Goal: Information Seeking & Learning: Learn about a topic

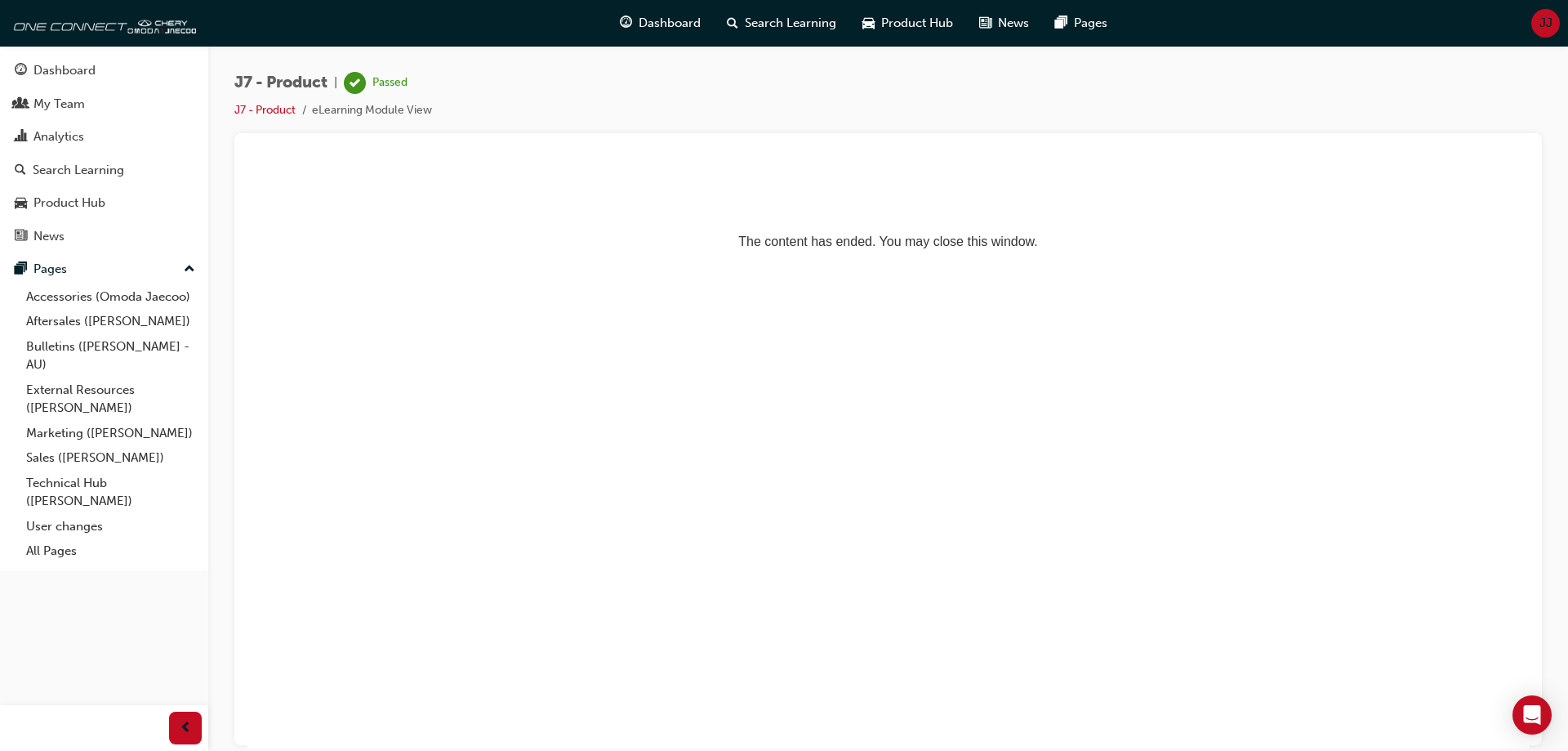
click at [895, 255] on html "The content has ended. You may close this window." at bounding box center [887, 211] width 1281 height 99
click at [85, 268] on div "Pages" at bounding box center [104, 270] width 179 height 21
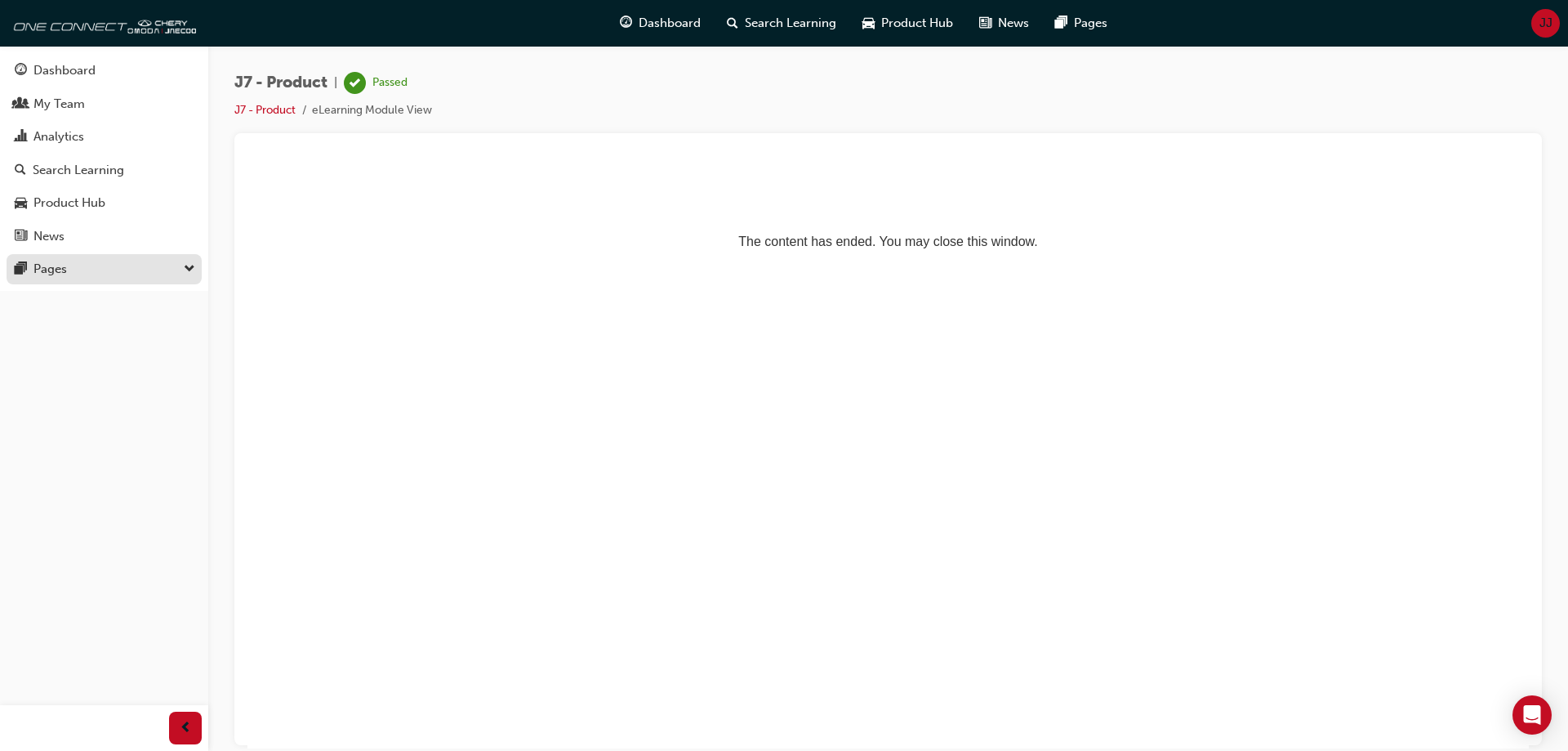
click at [86, 268] on div "Pages" at bounding box center [104, 270] width 179 height 21
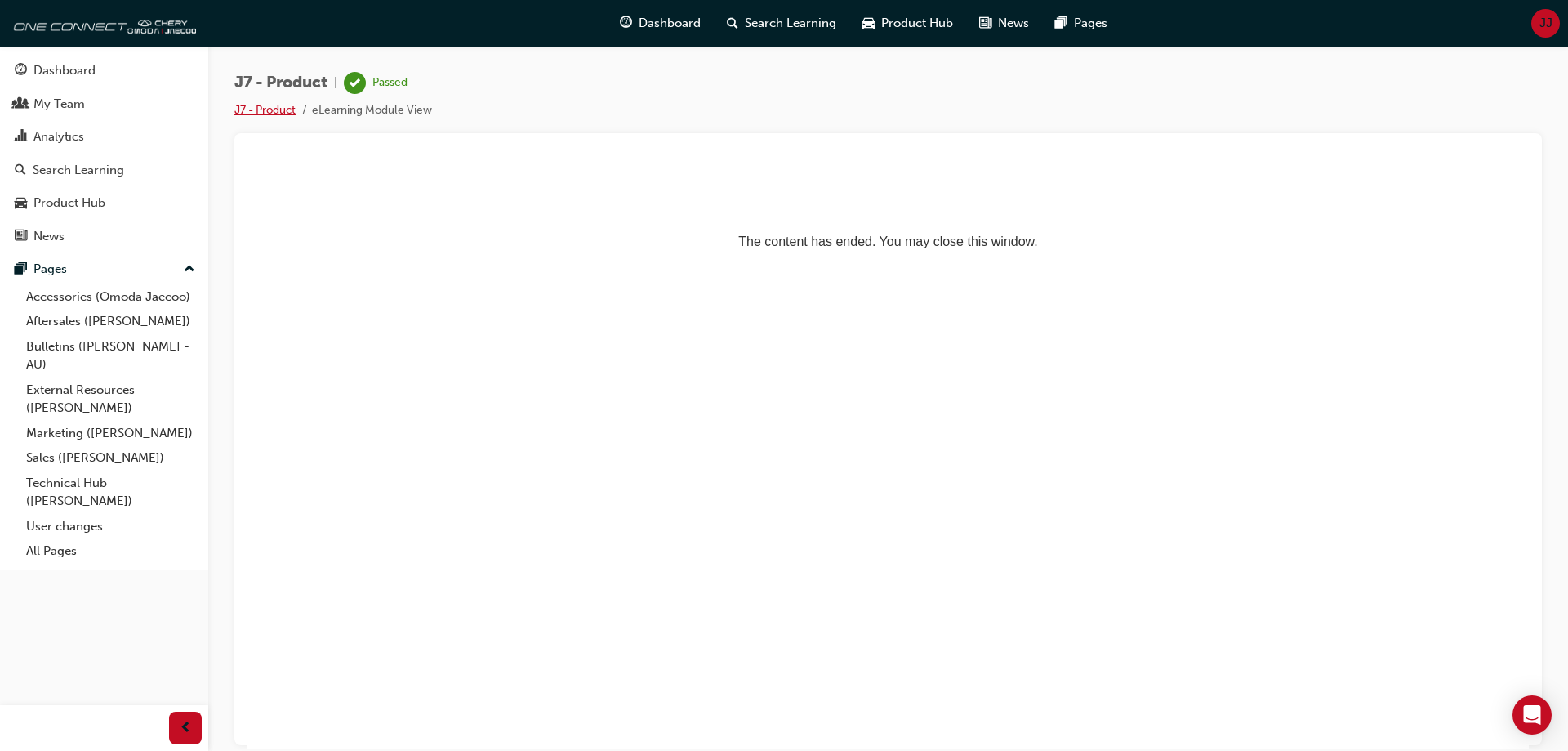
click at [282, 106] on link "J7 - Product" at bounding box center [264, 110] width 61 height 14
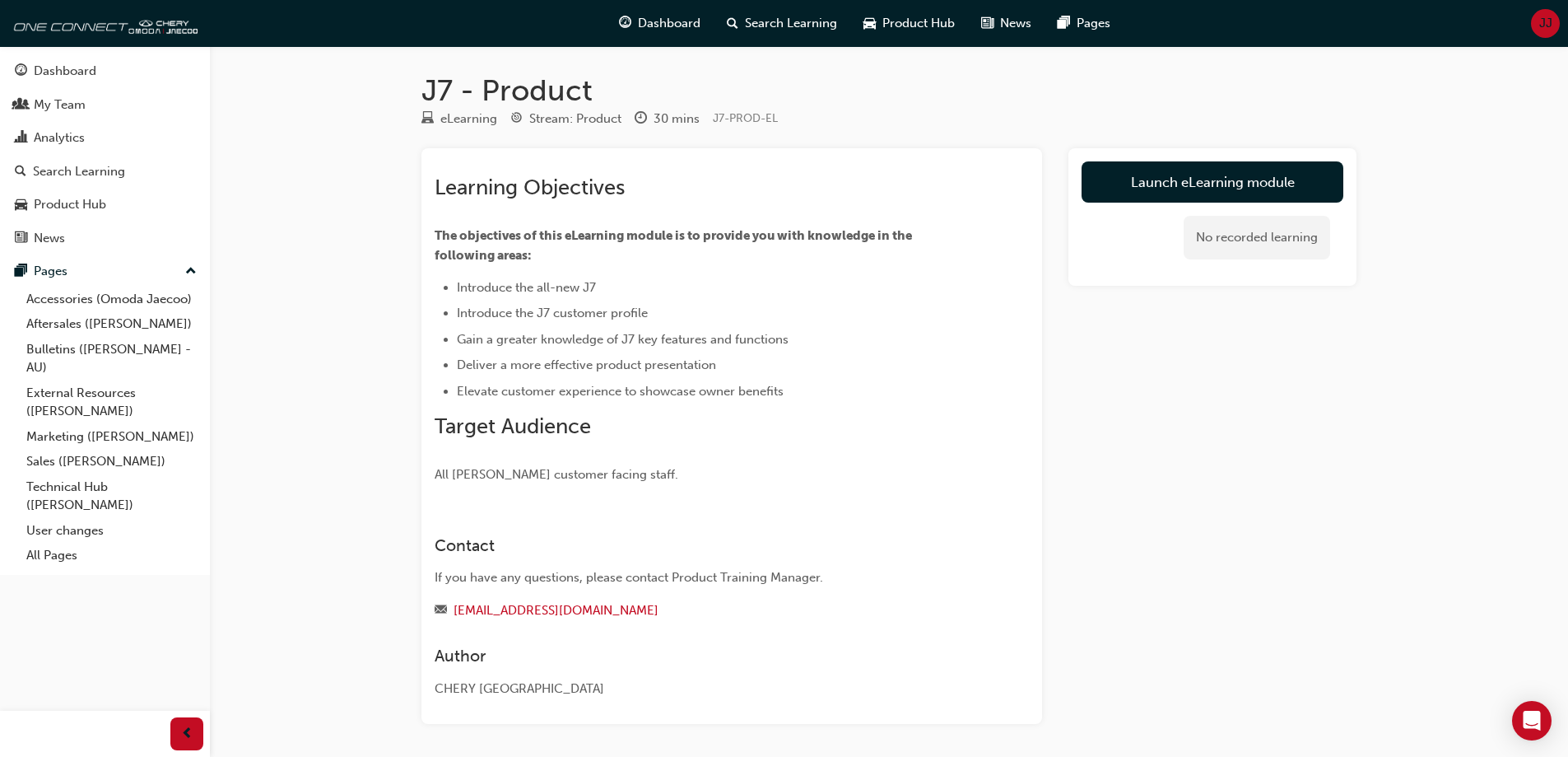
click at [1203, 182] on link "Launch eLearning module" at bounding box center [1212, 181] width 262 height 41
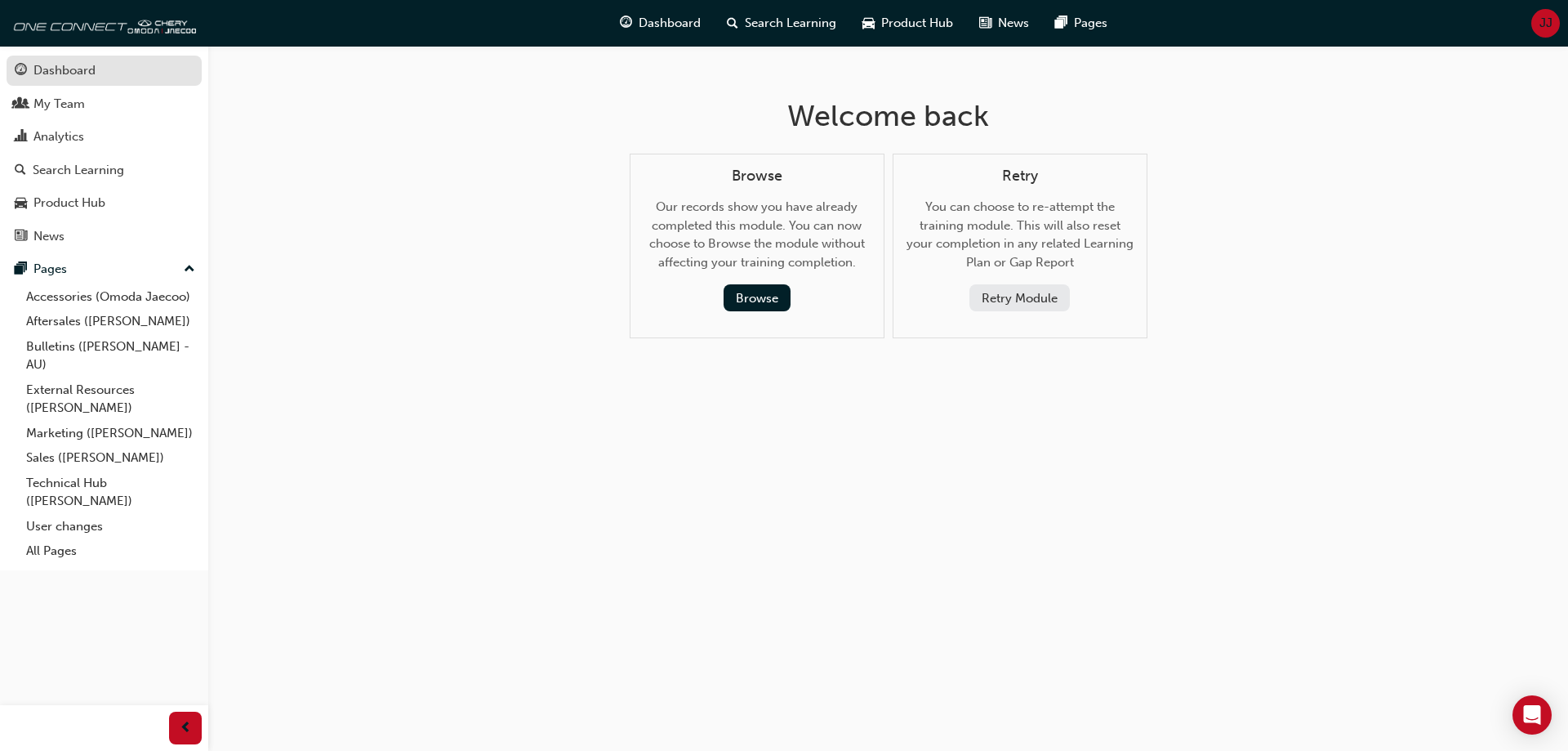
click at [41, 69] on div "Dashboard" at bounding box center [65, 71] width 62 height 19
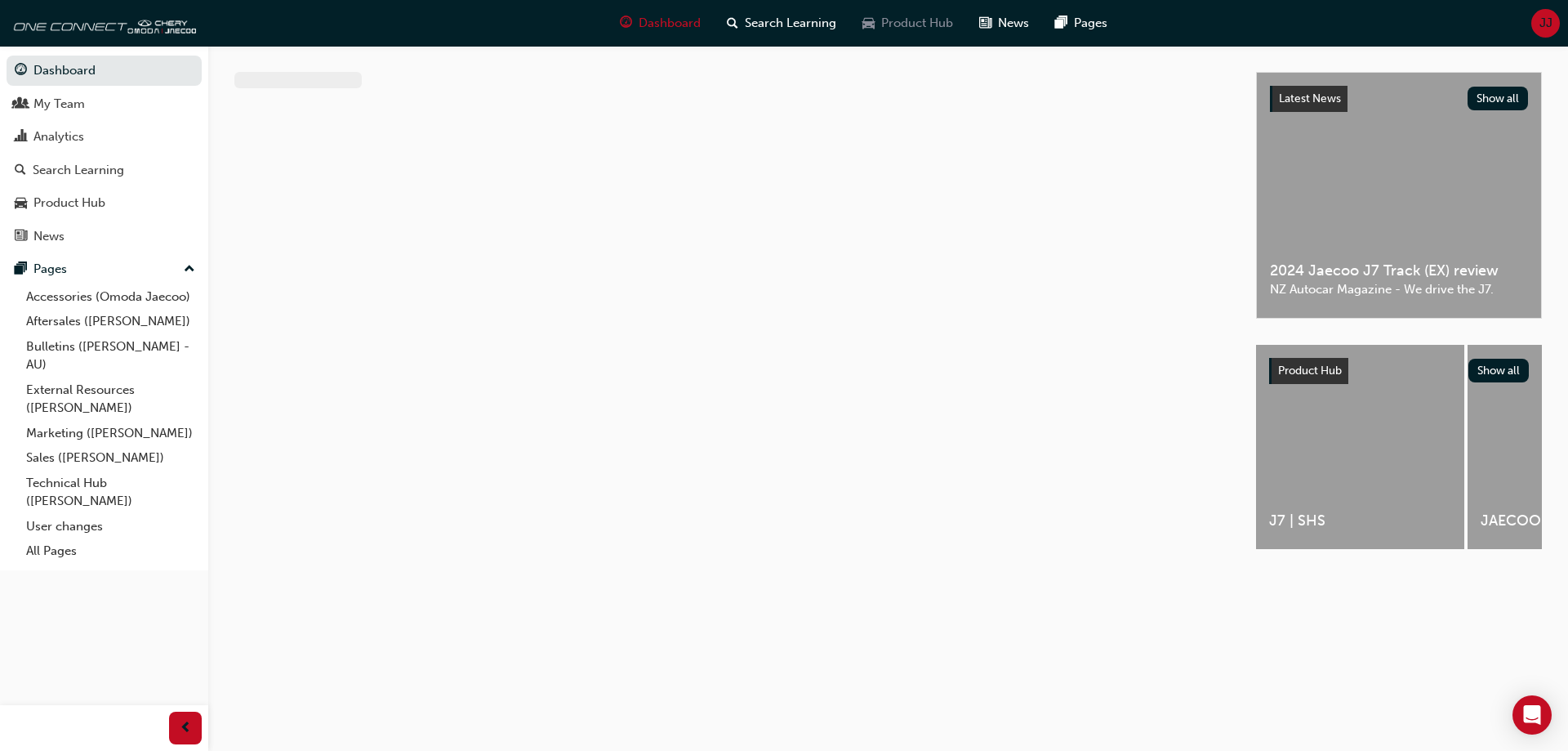
click at [909, 19] on span "Product Hub" at bounding box center [917, 23] width 72 height 19
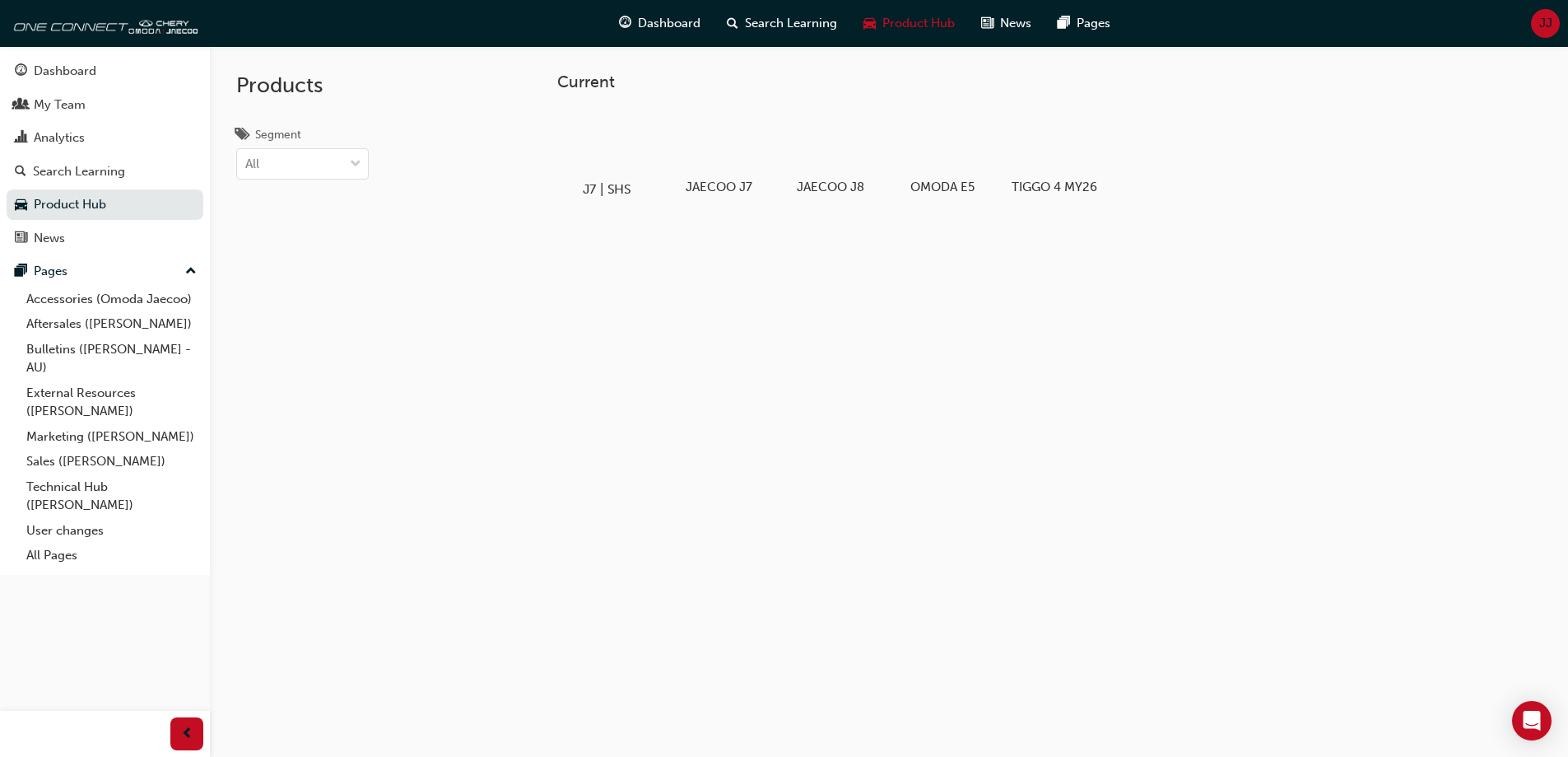
click at [630, 143] on div at bounding box center [606, 142] width 91 height 66
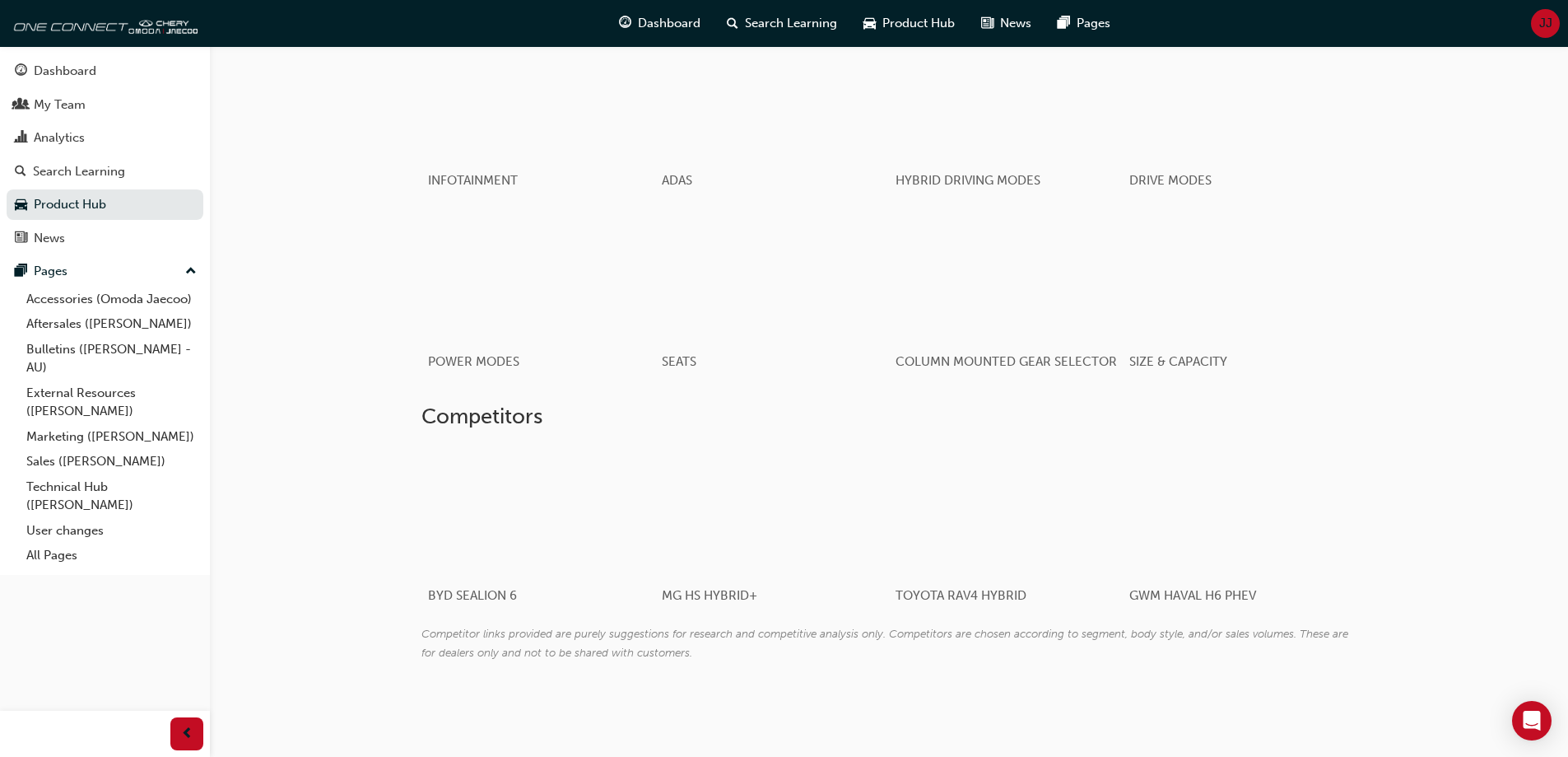
scroll to position [2053, 0]
click at [111, 172] on div "Search Learning" at bounding box center [79, 172] width 92 height 19
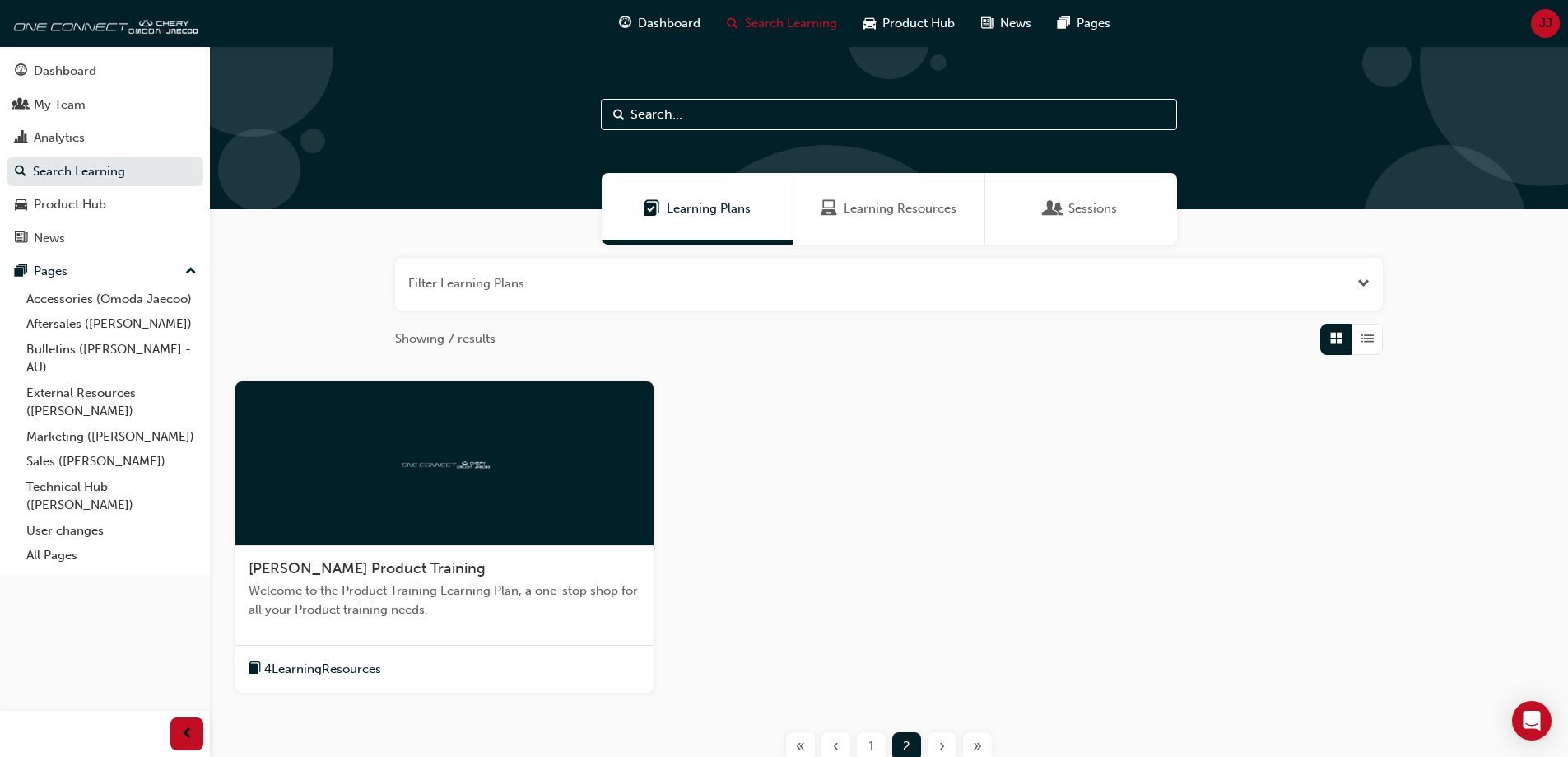
click at [355, 564] on span "[PERSON_NAME] Product Training" at bounding box center [367, 568] width 237 height 18
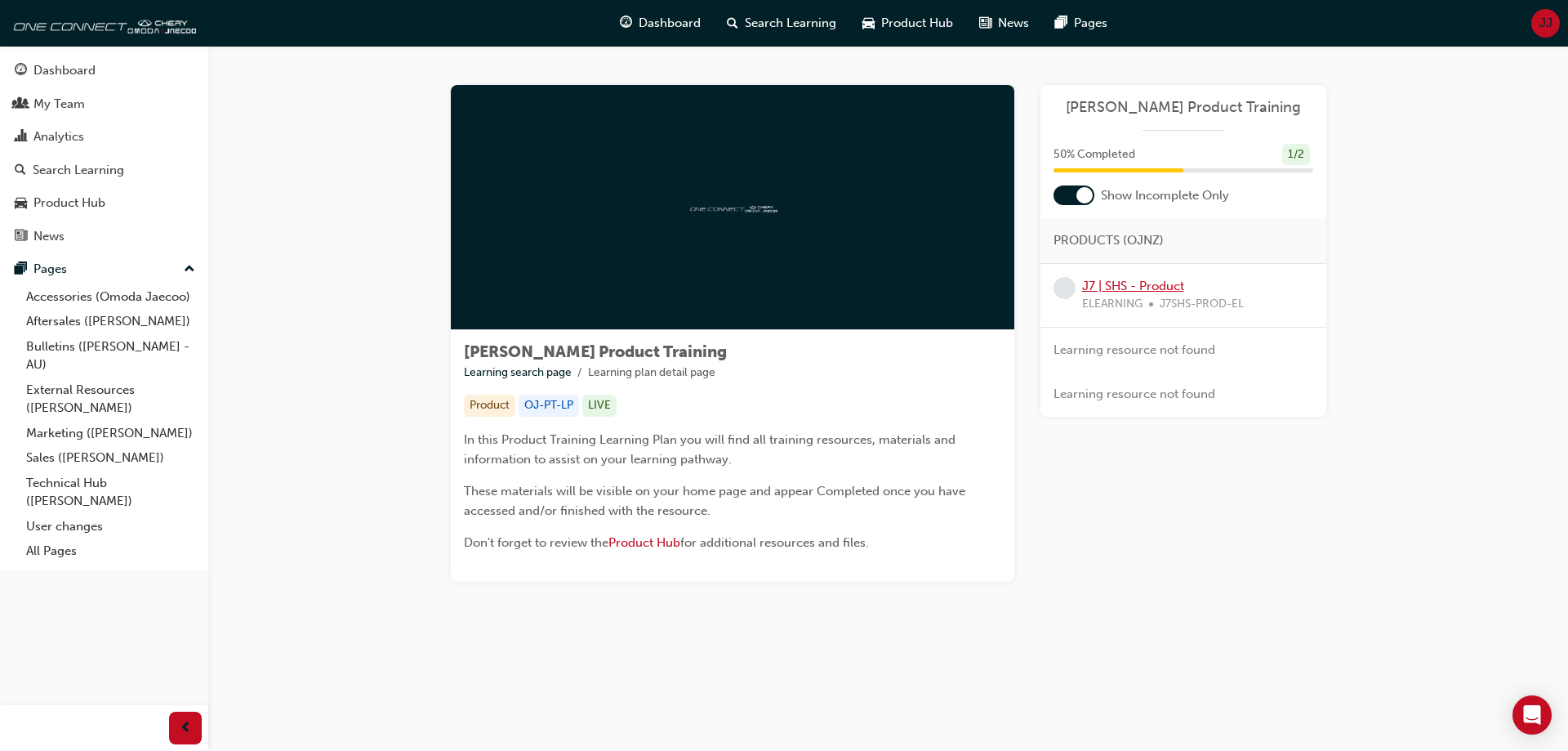
click at [1159, 290] on link "J7 | SHS - Product" at bounding box center [1133, 285] width 102 height 15
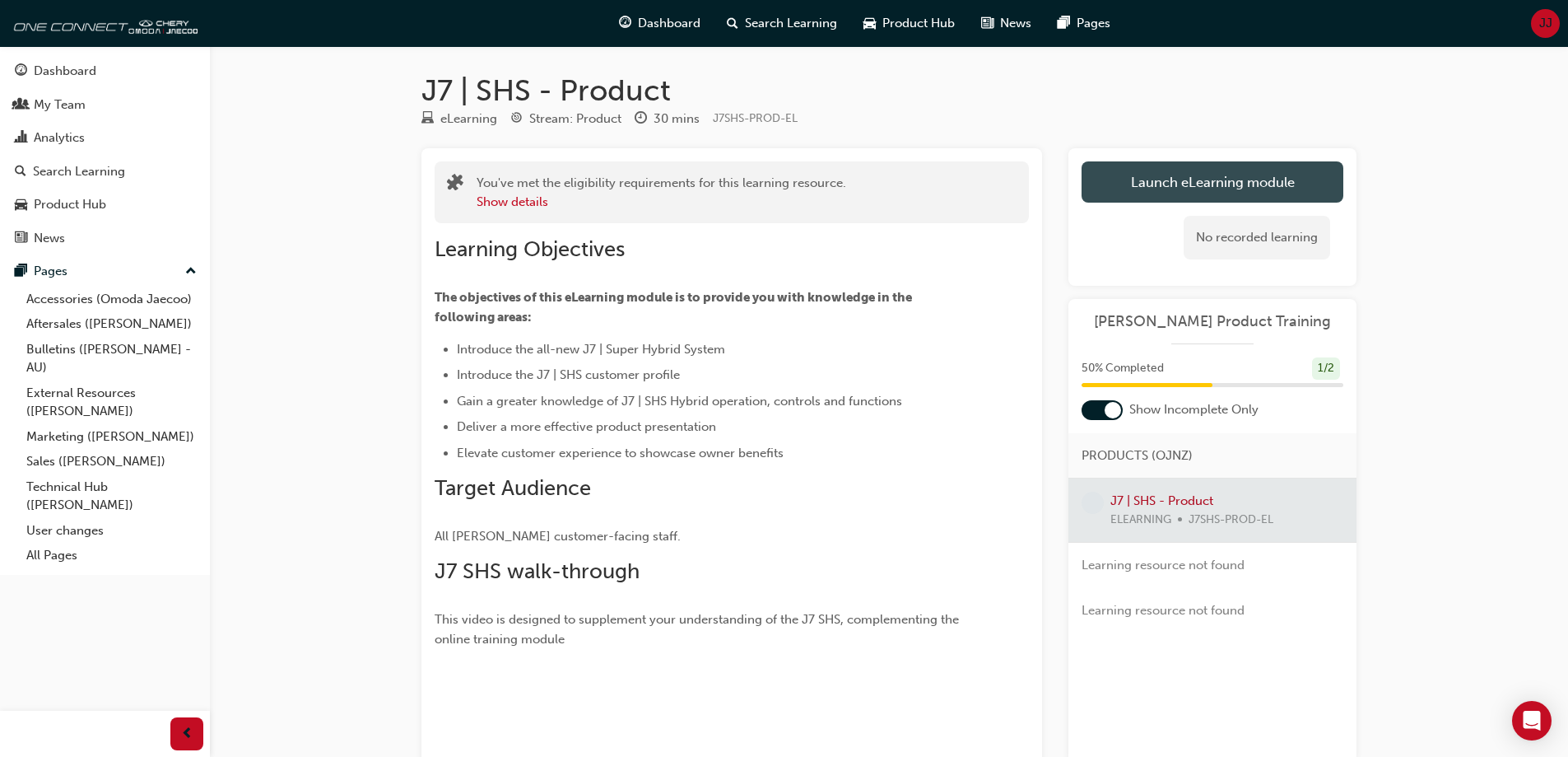
click at [1197, 180] on link "Launch eLearning module" at bounding box center [1212, 181] width 262 height 41
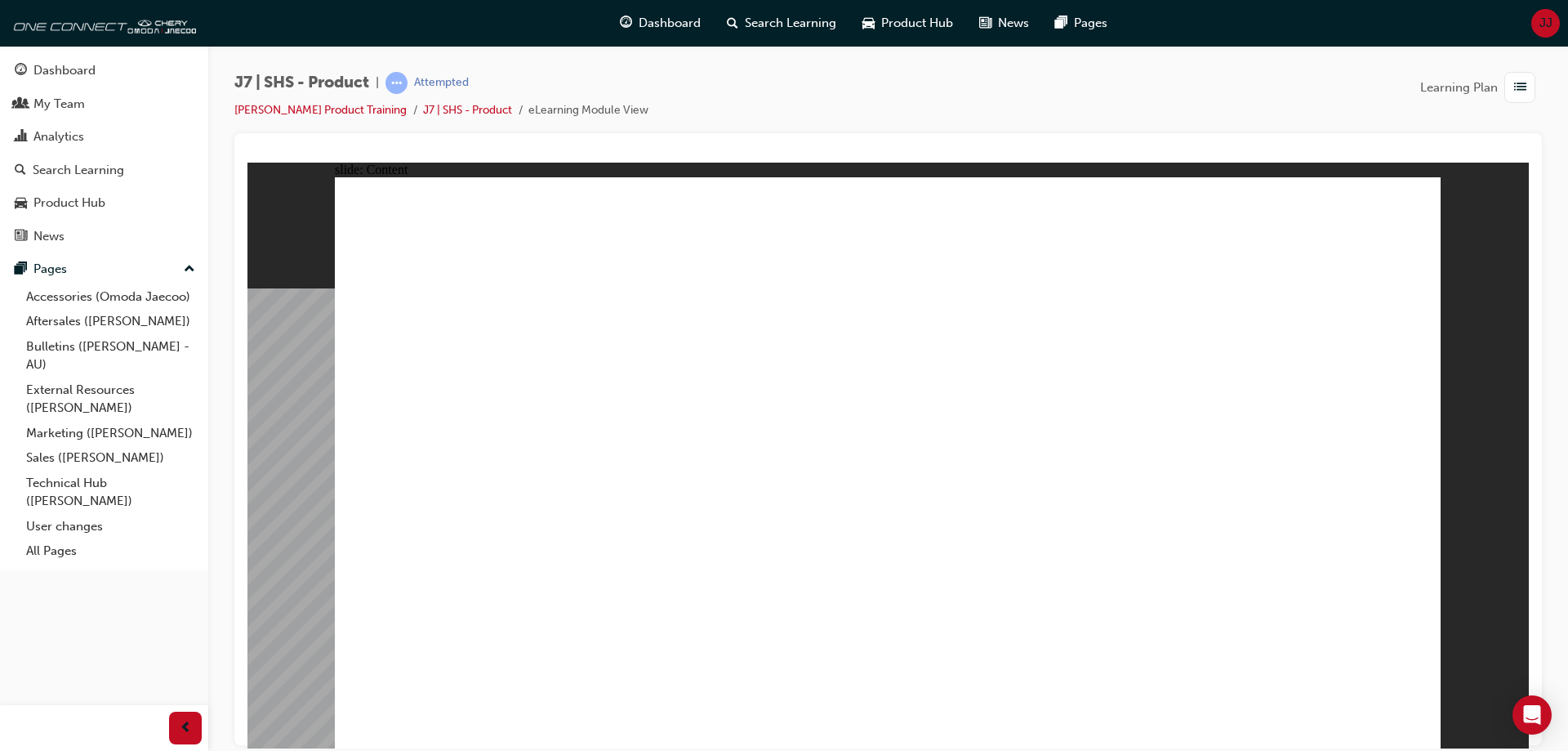
drag, startPoint x: 1054, startPoint y: 299, endPoint x: 1061, endPoint y: 280, distance: 20.2
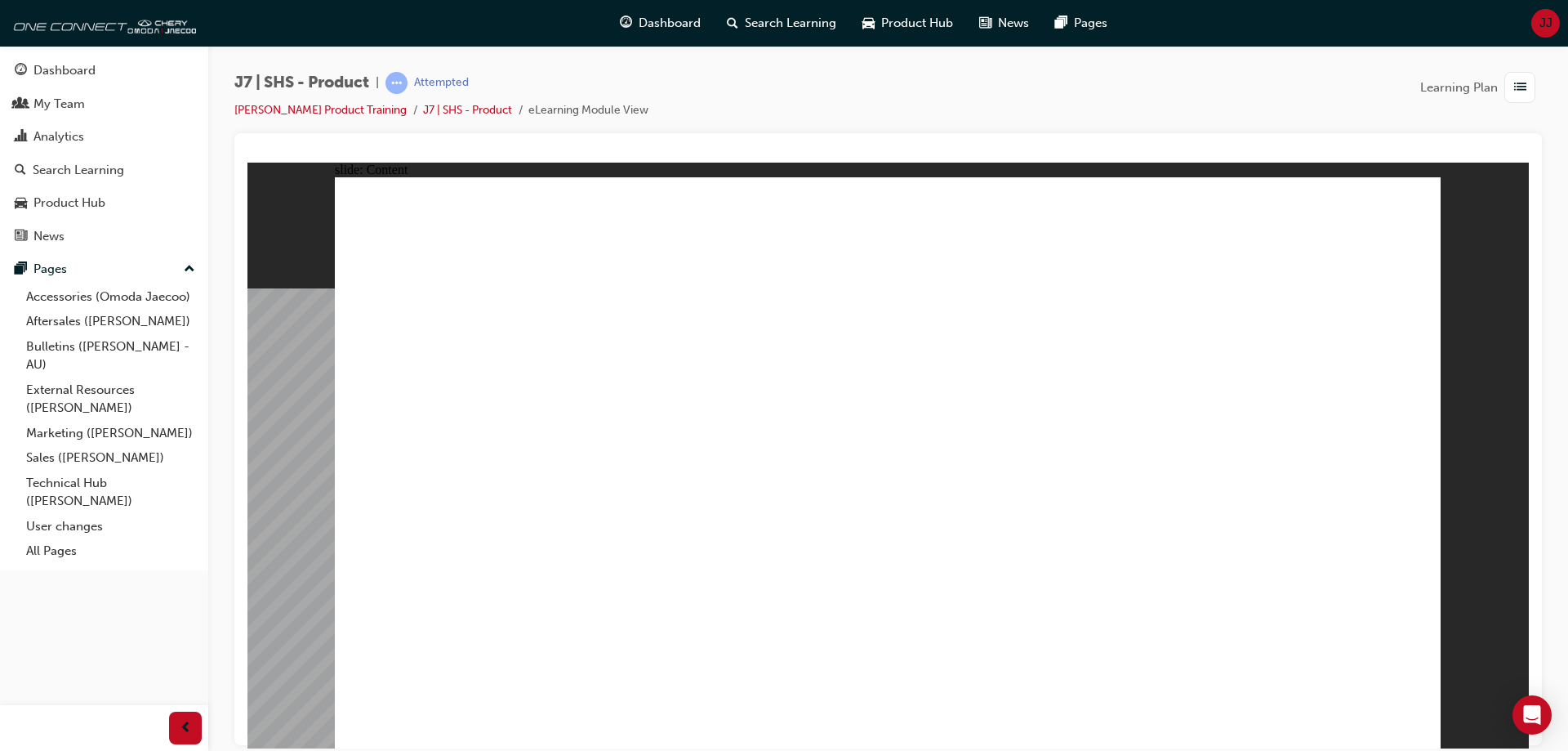
drag, startPoint x: 1404, startPoint y: 232, endPoint x: 1363, endPoint y: 250, distance: 44.8
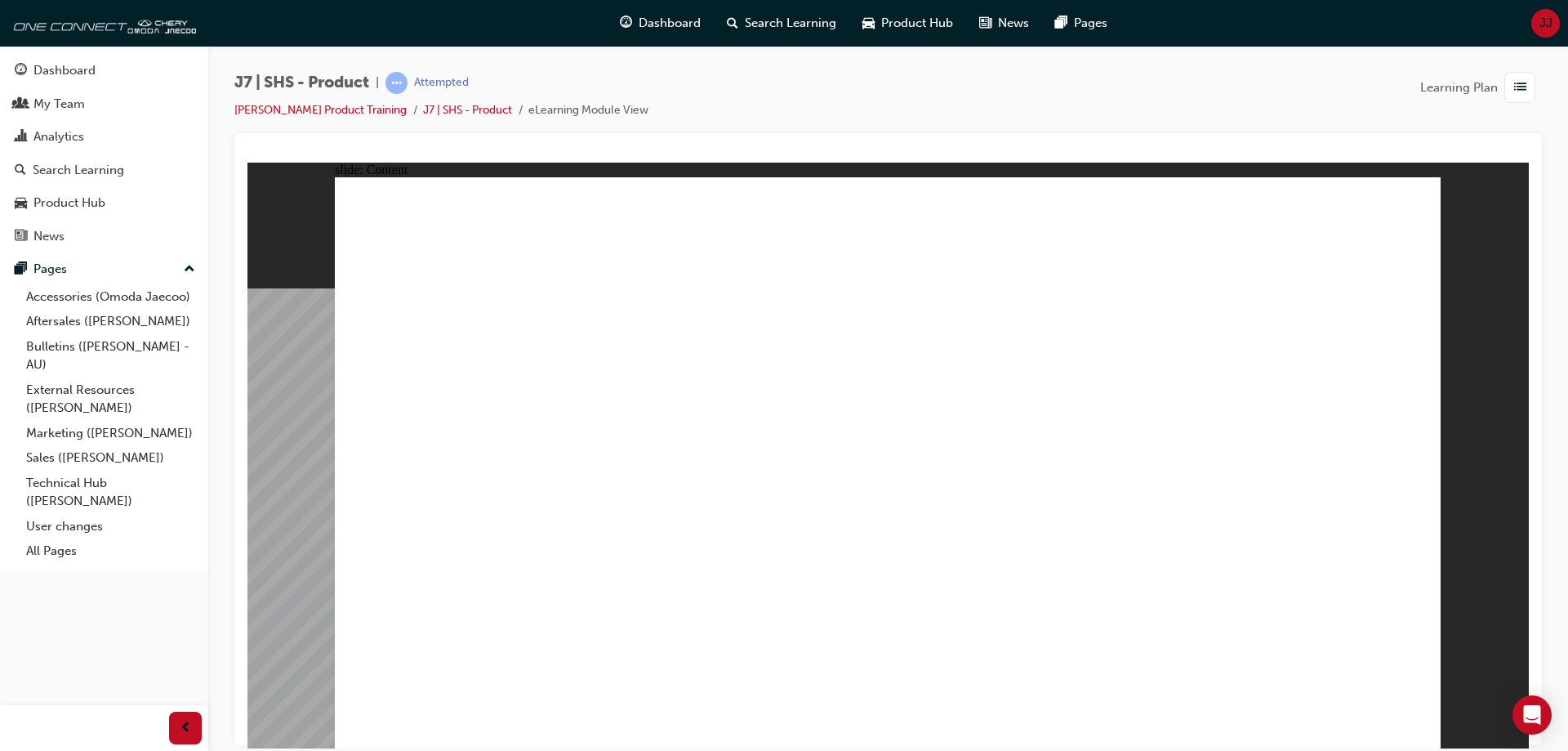
drag, startPoint x: 1011, startPoint y: 660, endPoint x: 1003, endPoint y: 625, distance: 35.9
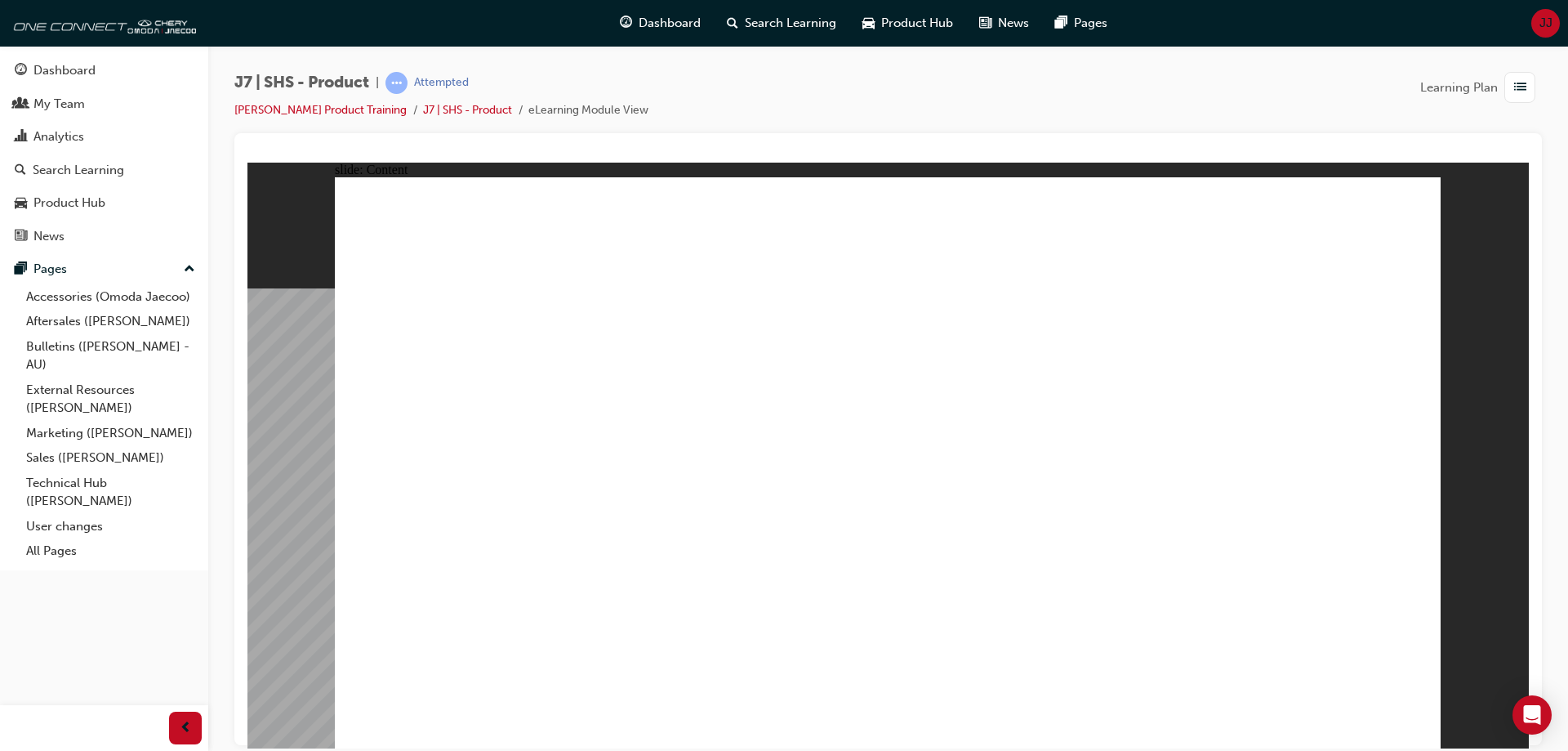
drag, startPoint x: 1196, startPoint y: 271, endPoint x: 1181, endPoint y: 245, distance: 30.0
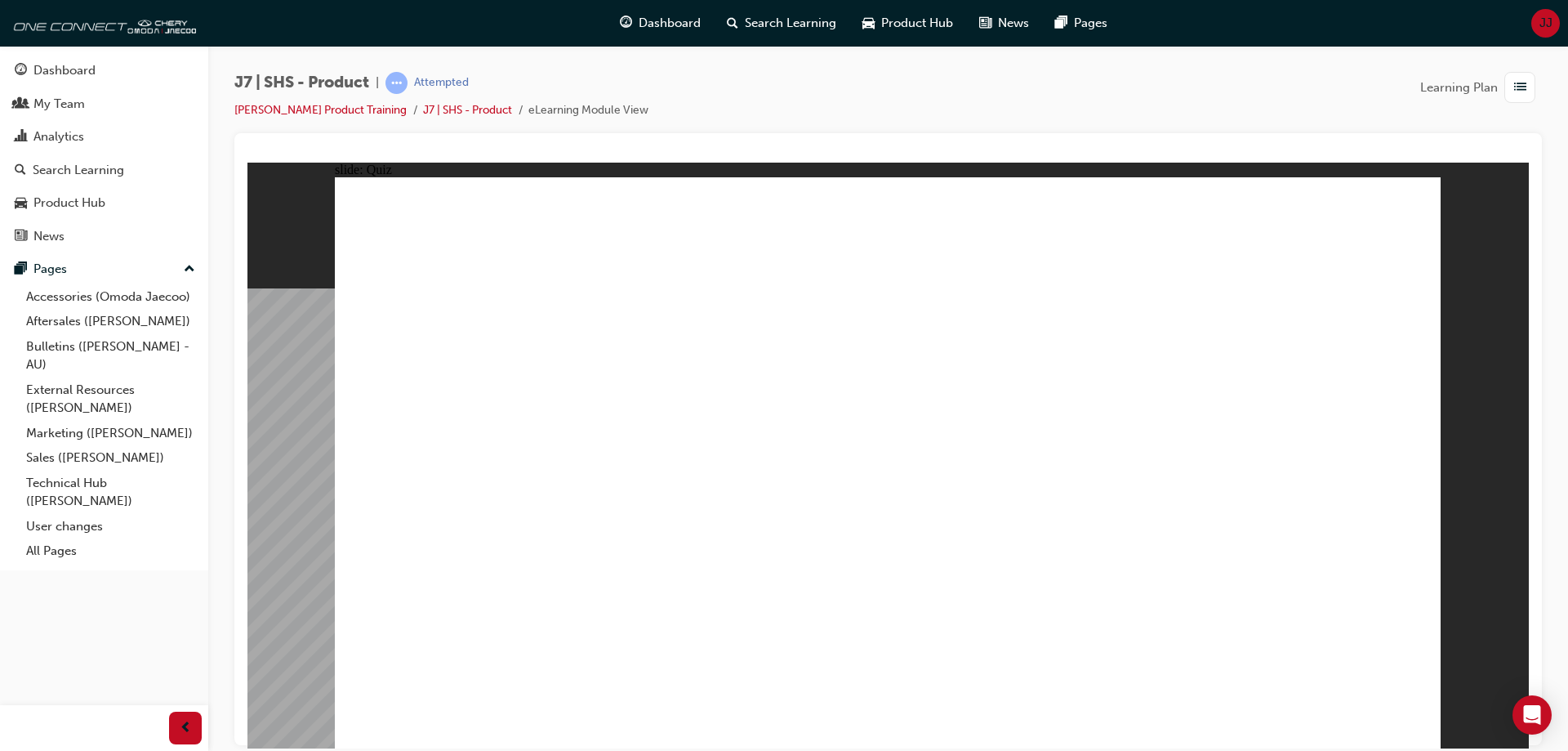
radio input "true"
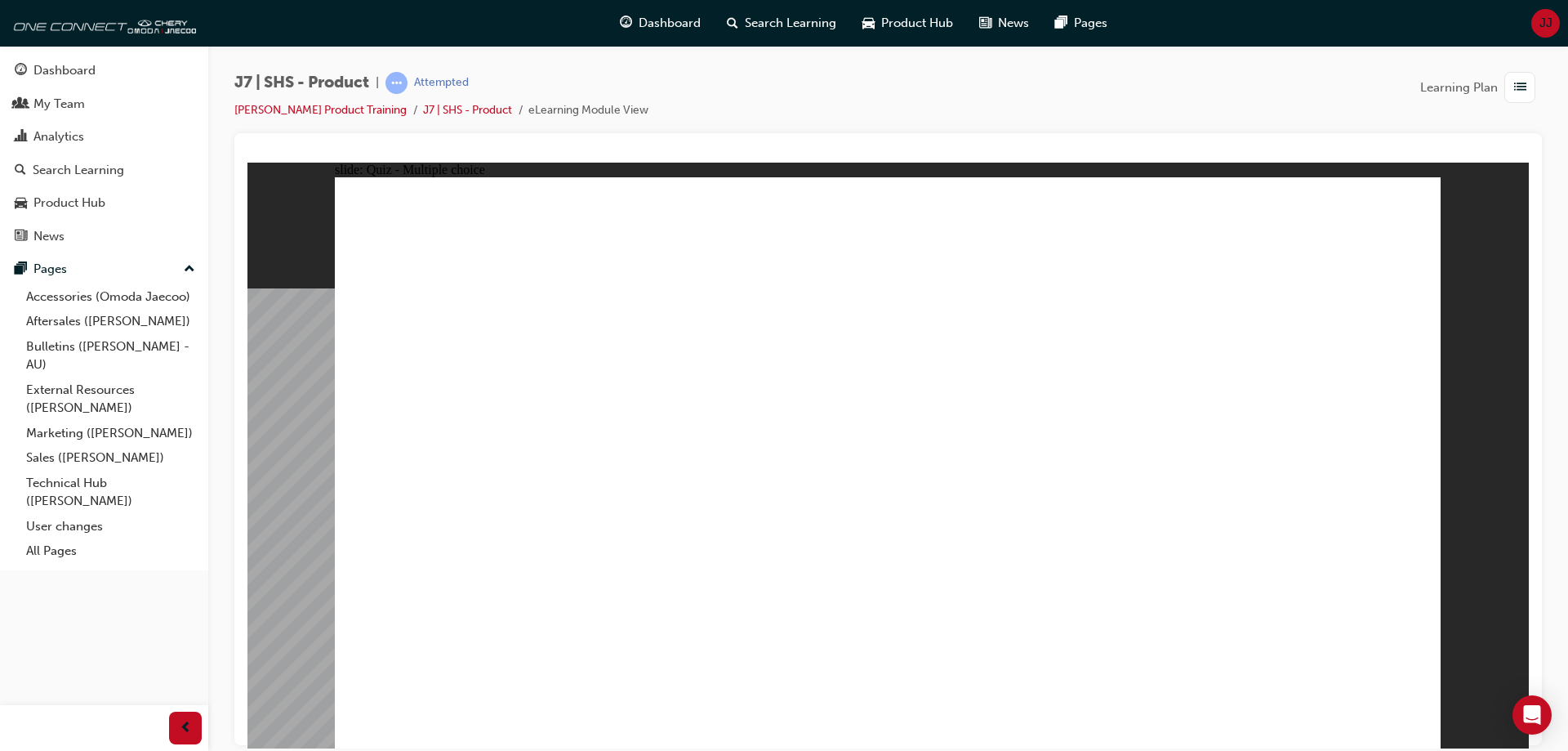
radio input "true"
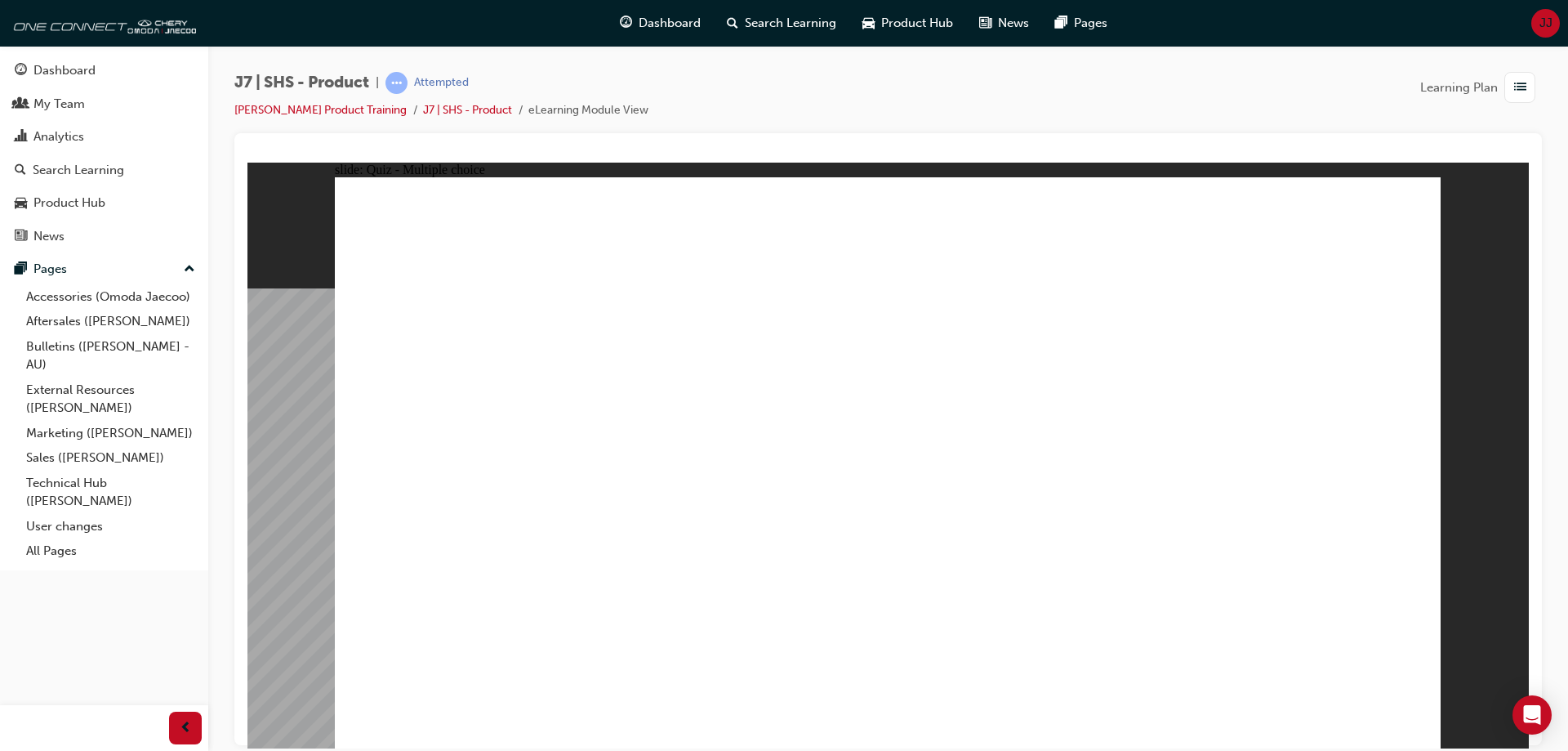
radio input "true"
drag, startPoint x: 796, startPoint y: 540, endPoint x: 783, endPoint y: 551, distance: 17.0
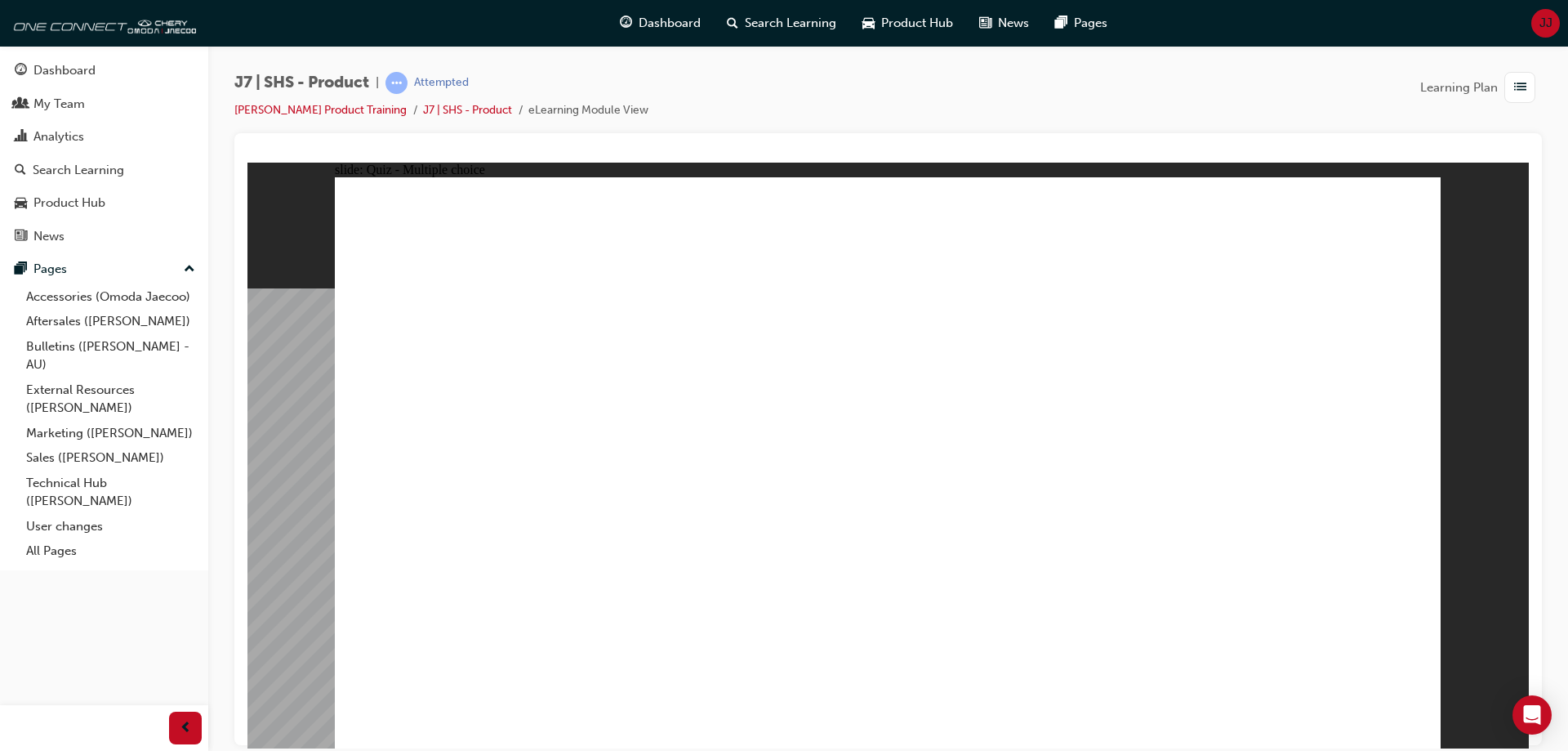
radio input "true"
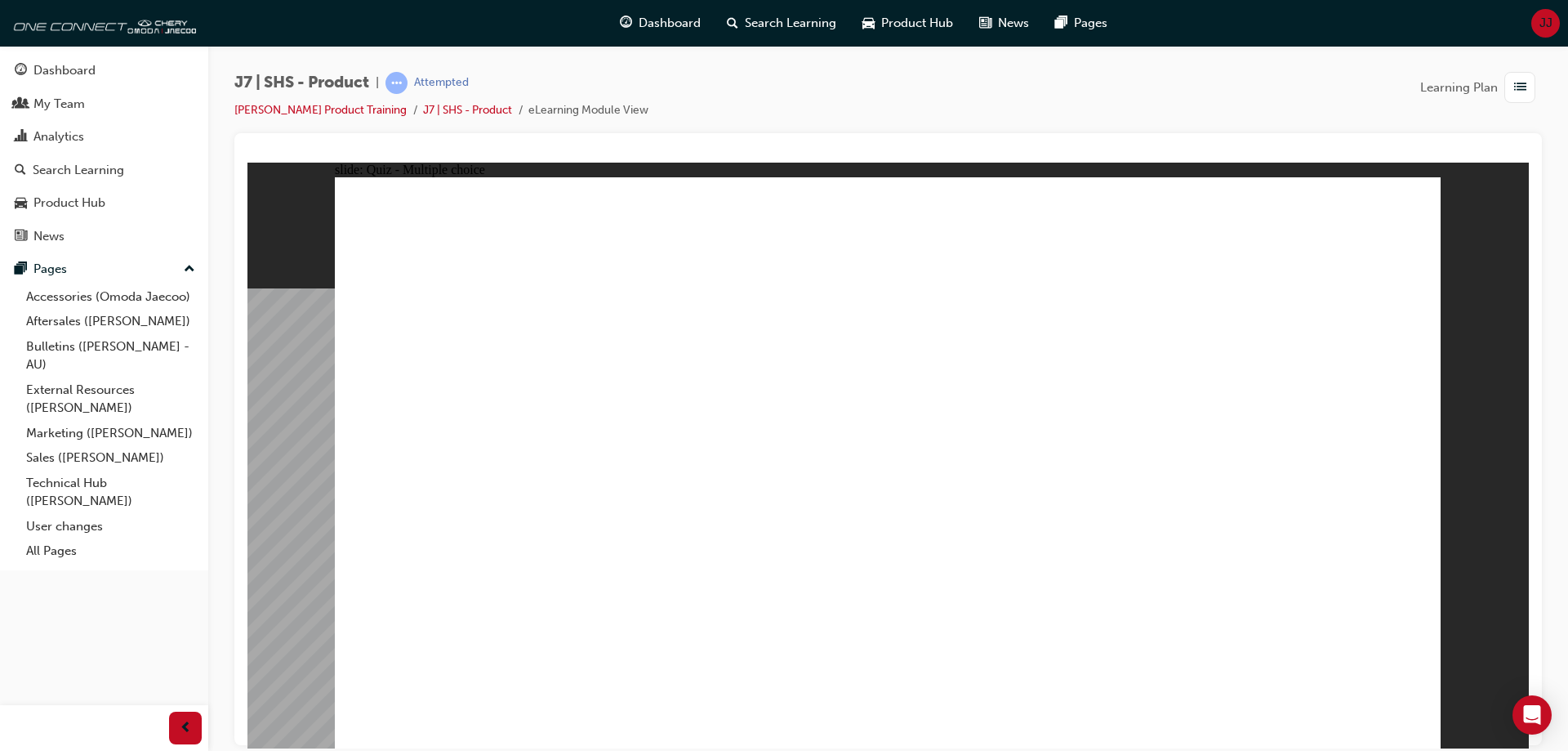
radio input "true"
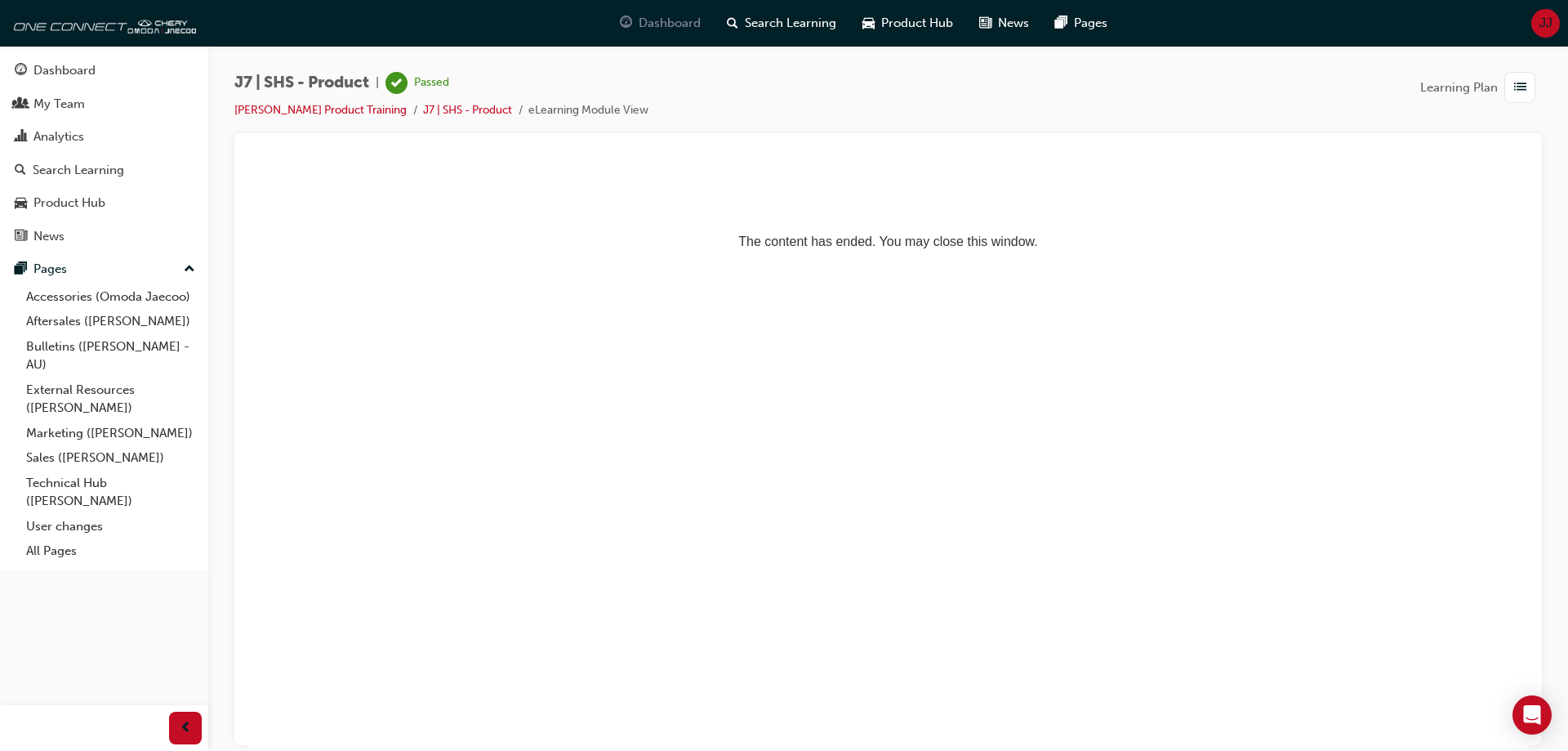
click at [657, 12] on div "Dashboard" at bounding box center [660, 23] width 107 height 34
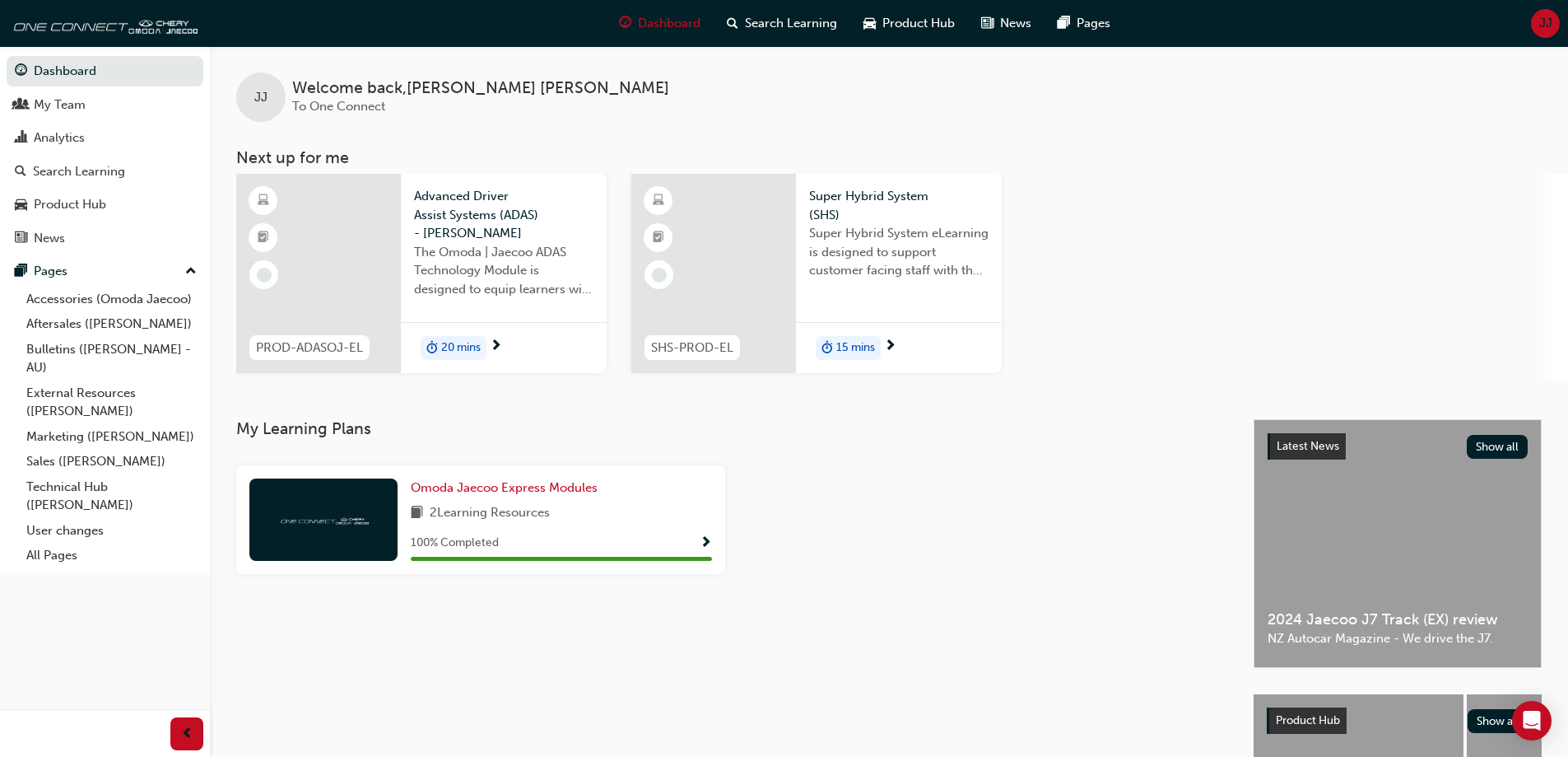
click at [1544, 24] on span "JJ" at bounding box center [1545, 24] width 13 height 19
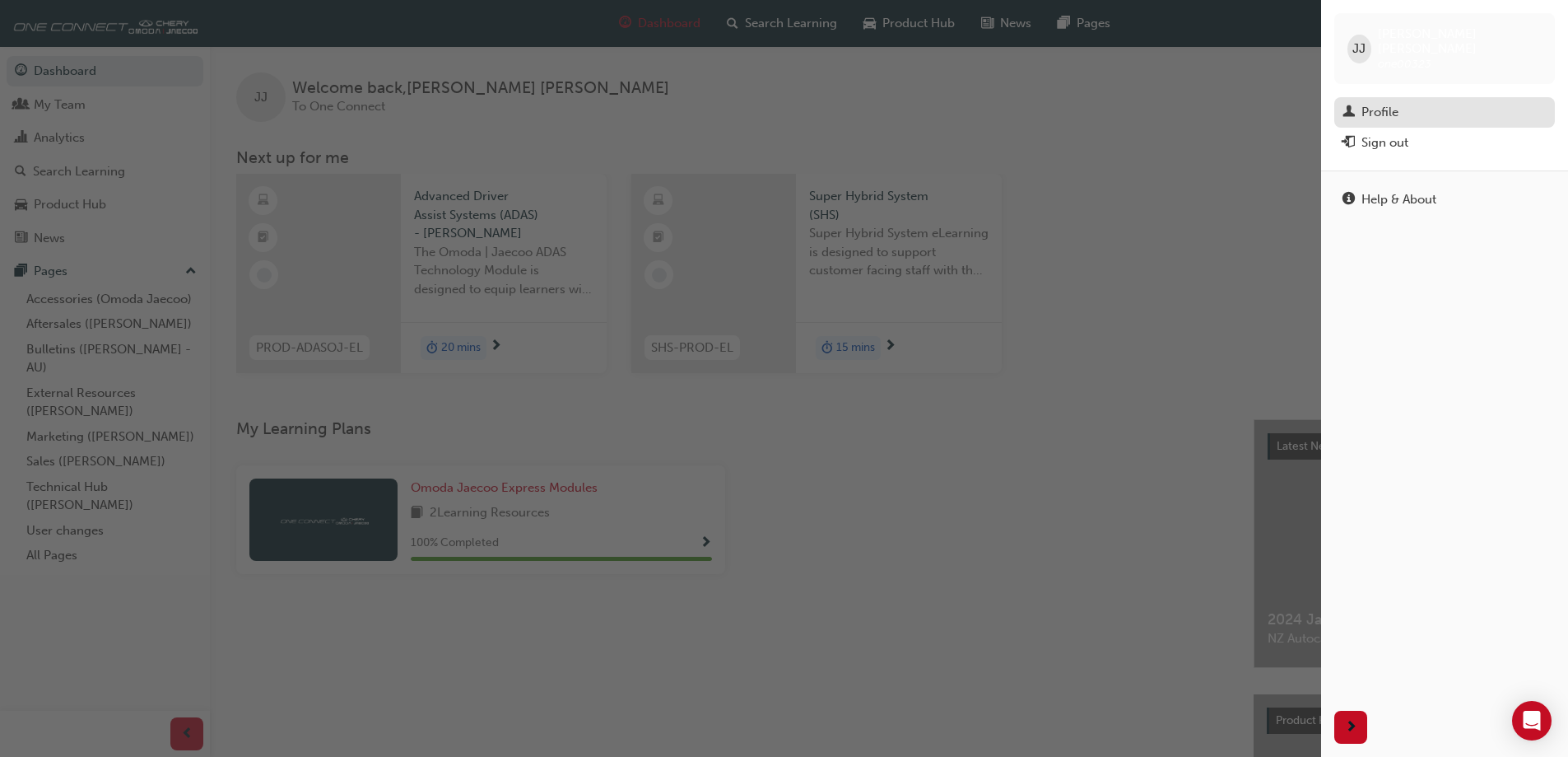
click at [1375, 103] on div "Profile" at bounding box center [1379, 112] width 37 height 19
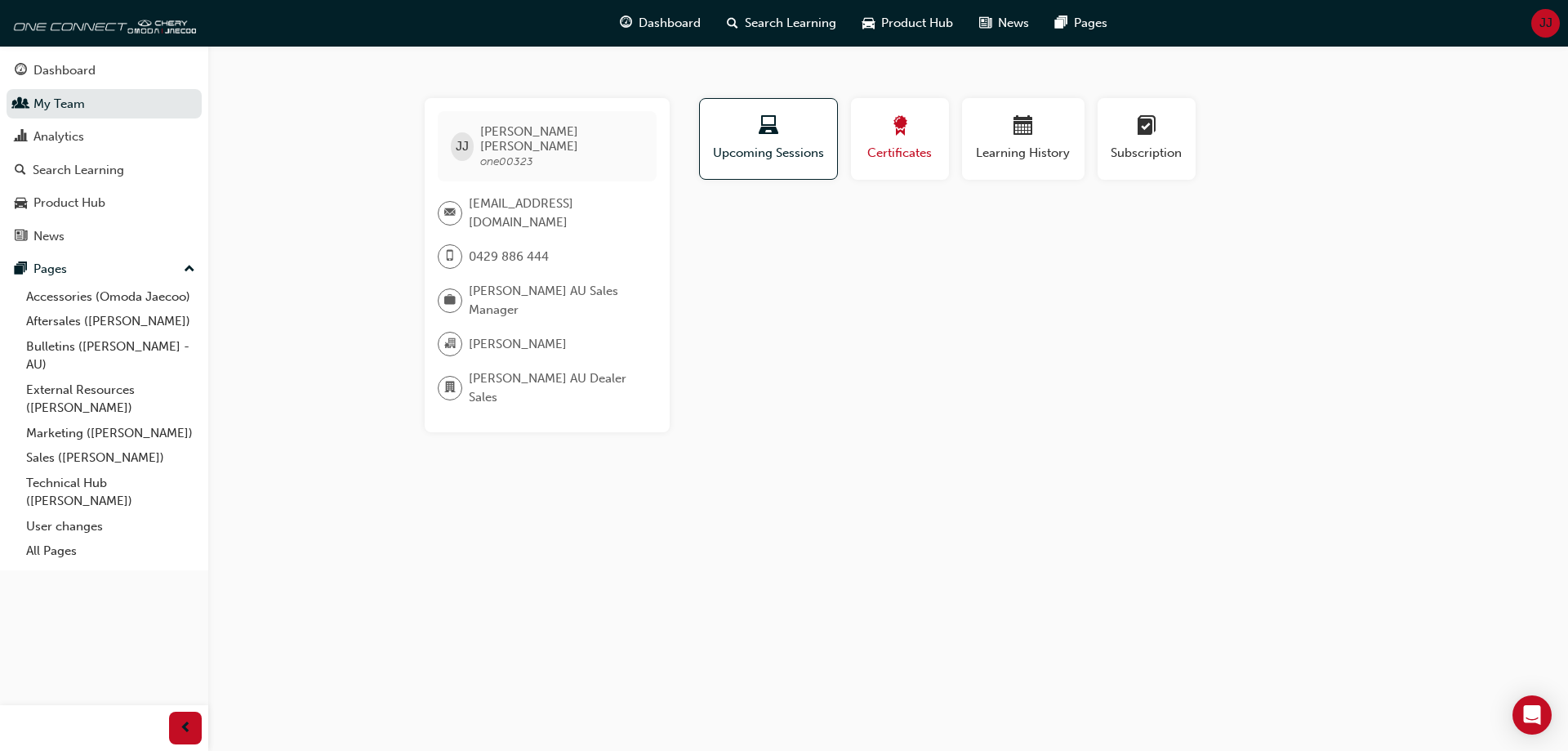
click at [918, 142] on div "Certificates" at bounding box center [899, 139] width 73 height 47
click at [1013, 142] on div "Learning History" at bounding box center [1023, 139] width 98 height 47
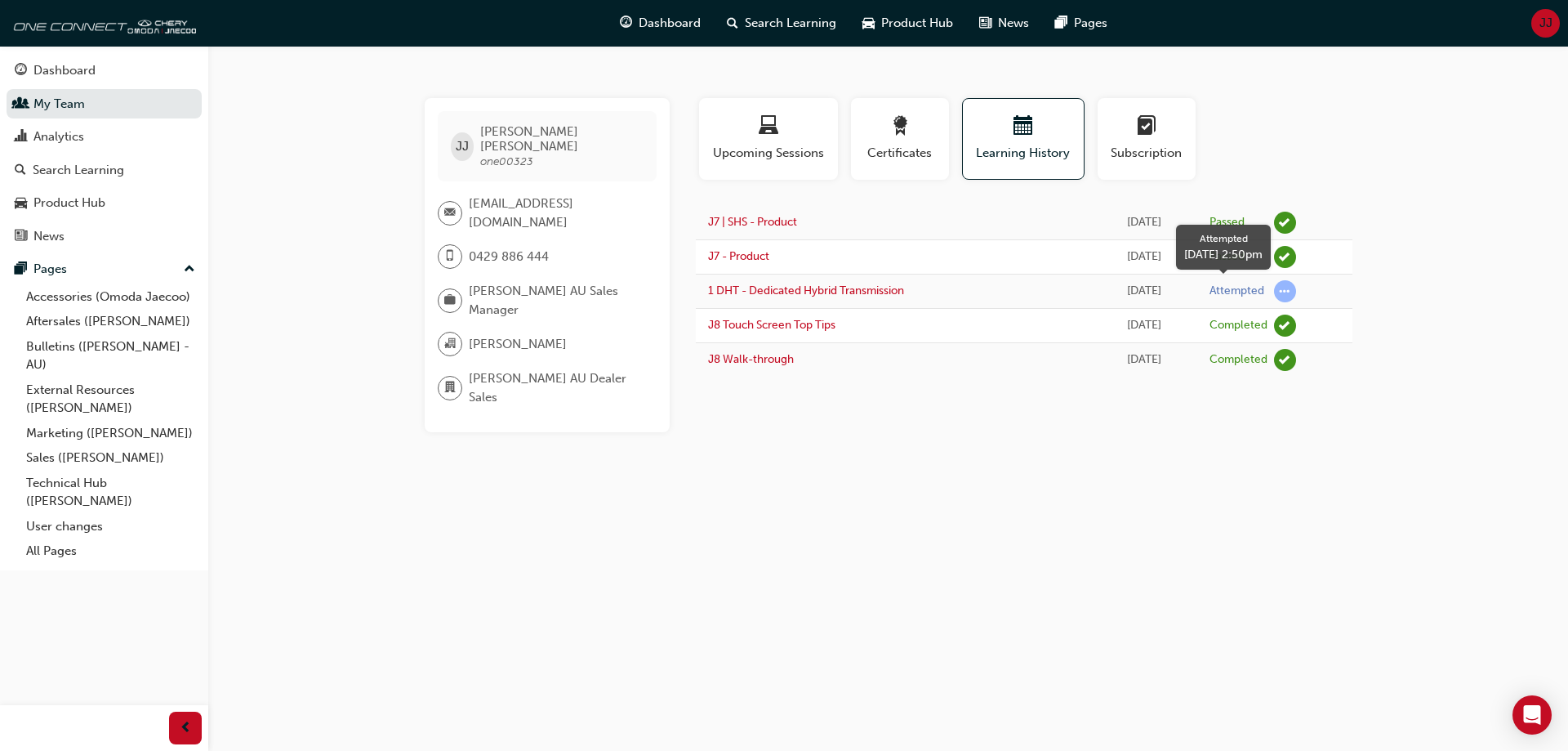
click at [1284, 292] on span "learningRecordVerb_ATTEMPT-icon" at bounding box center [1286, 291] width 22 height 22
click at [1121, 139] on div "button" at bounding box center [1146, 128] width 73 height 25
